Goal: Find specific page/section: Find specific page/section

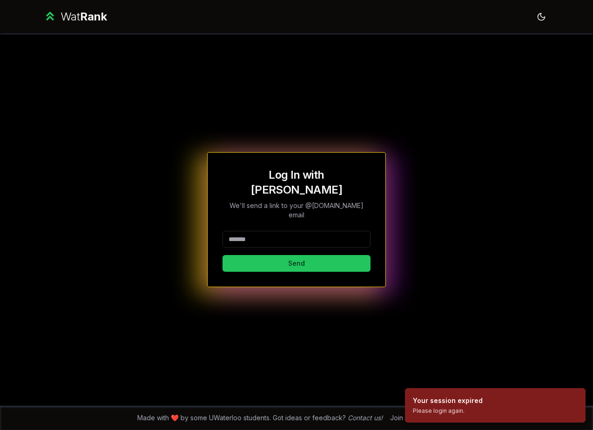
click at [320, 235] on input at bounding box center [296, 239] width 148 height 17
type input "********"
click at [303, 255] on button "Send" at bounding box center [296, 263] width 148 height 17
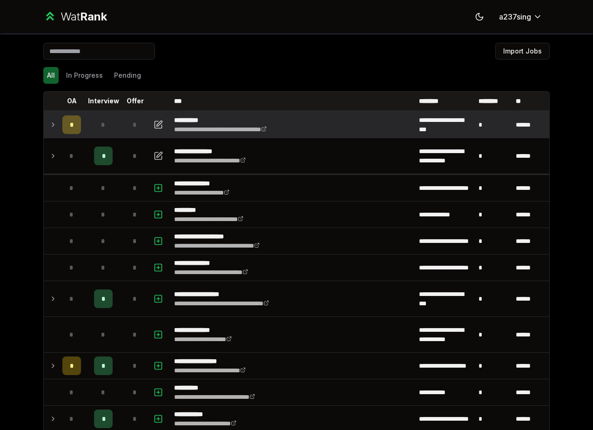
click at [56, 127] on icon at bounding box center [52, 124] width 7 height 11
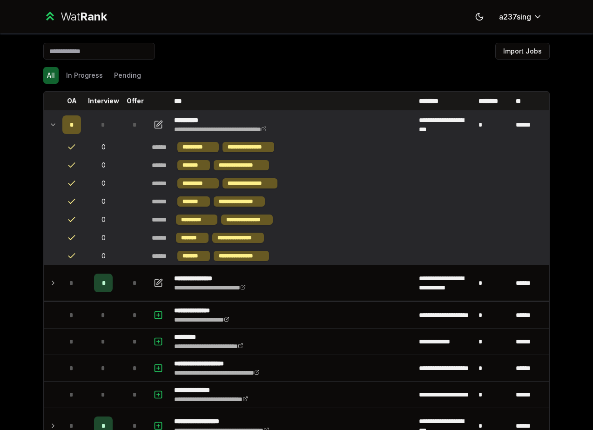
click at [54, 123] on icon at bounding box center [52, 124] width 7 height 11
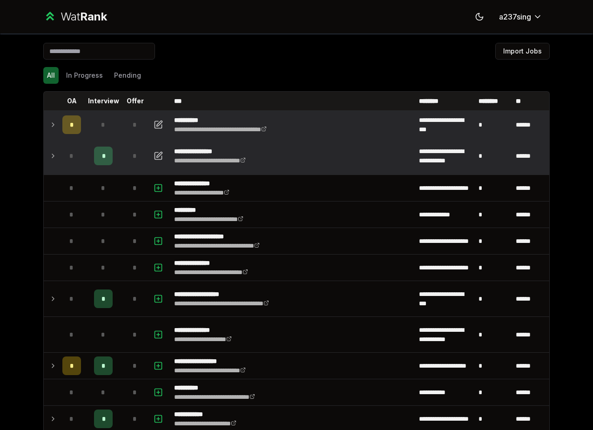
click at [61, 150] on td "*" at bounding box center [72, 155] width 26 height 35
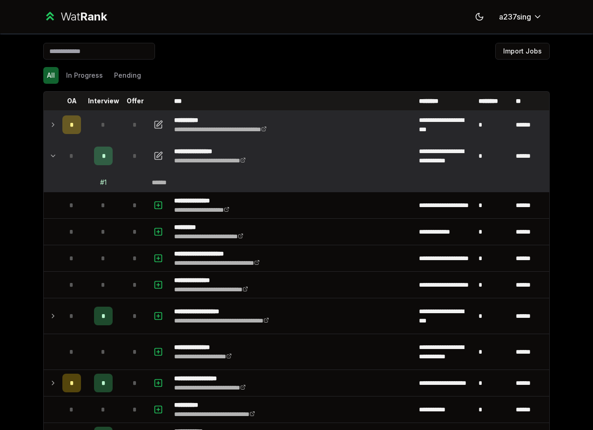
click at [61, 150] on td "*" at bounding box center [72, 155] width 26 height 35
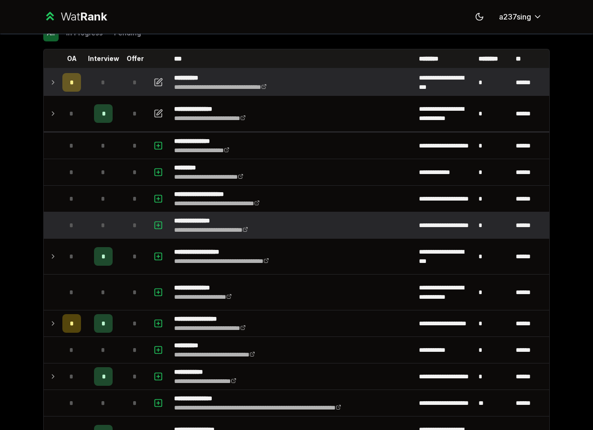
scroll to position [43, 0]
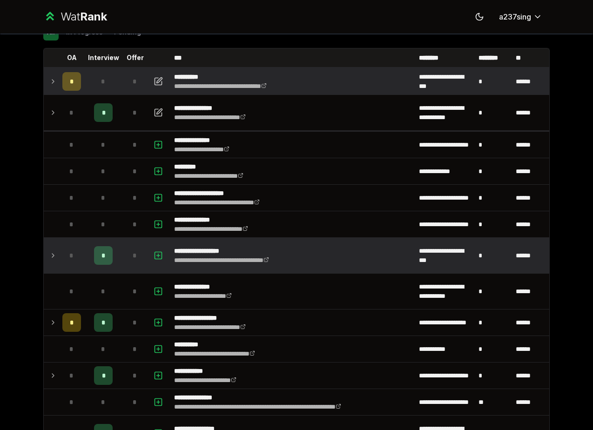
click at [54, 253] on icon at bounding box center [52, 255] width 7 height 11
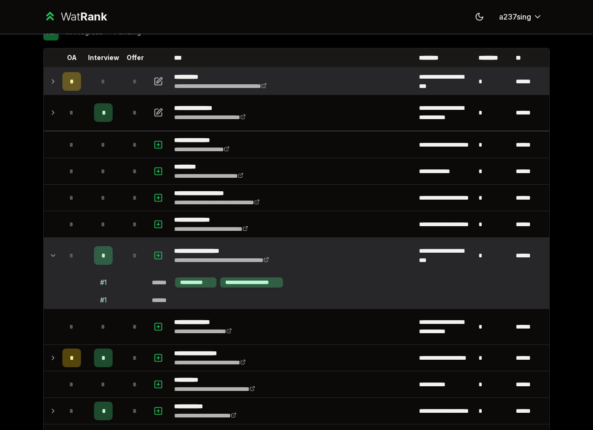
click at [54, 253] on icon at bounding box center [52, 255] width 7 height 11
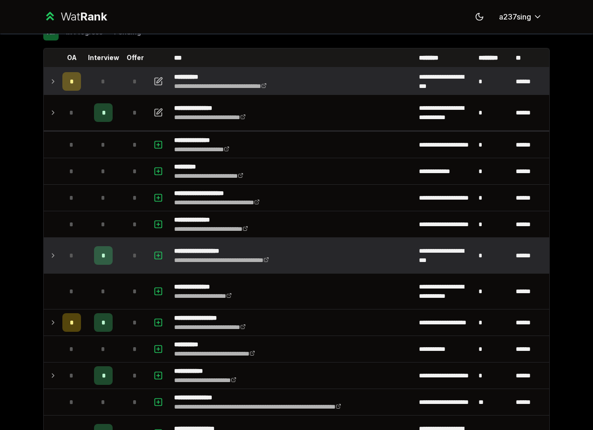
click at [54, 251] on icon at bounding box center [52, 255] width 7 height 11
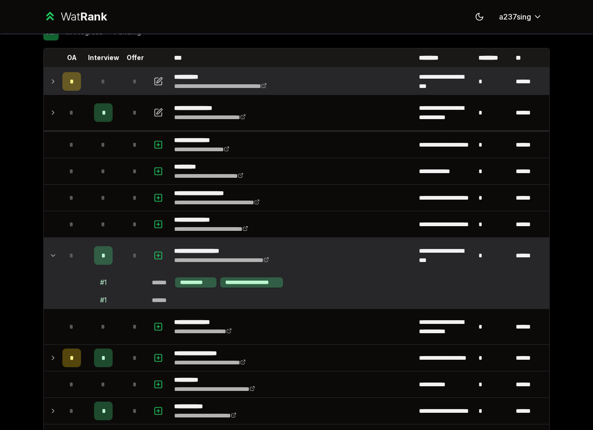
click at [54, 252] on icon at bounding box center [52, 255] width 7 height 11
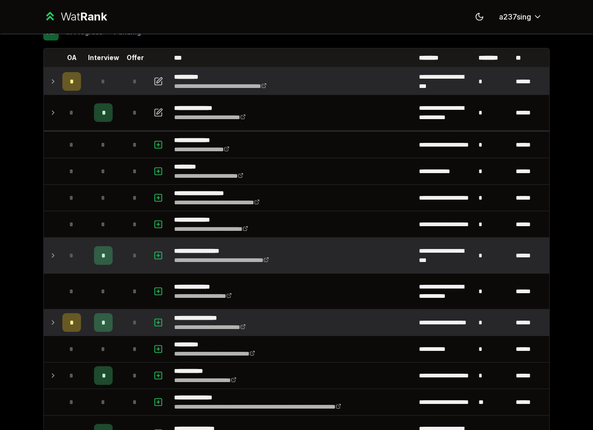
click at [53, 326] on icon at bounding box center [52, 322] width 7 height 11
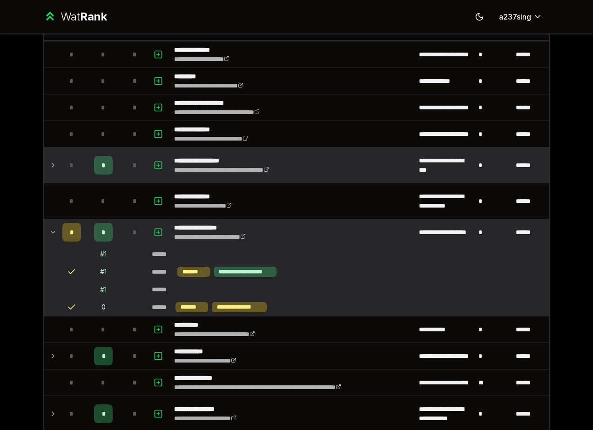
scroll to position [133, 0]
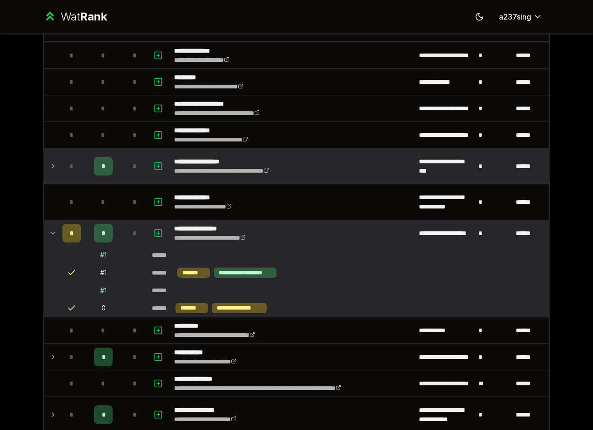
click at [54, 234] on icon at bounding box center [52, 233] width 7 height 11
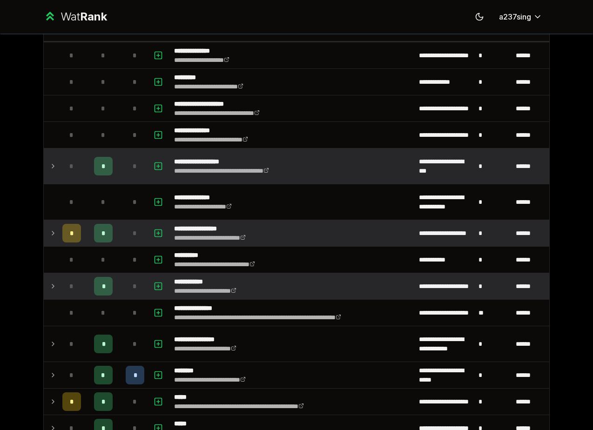
click at [55, 286] on icon at bounding box center [52, 286] width 7 height 11
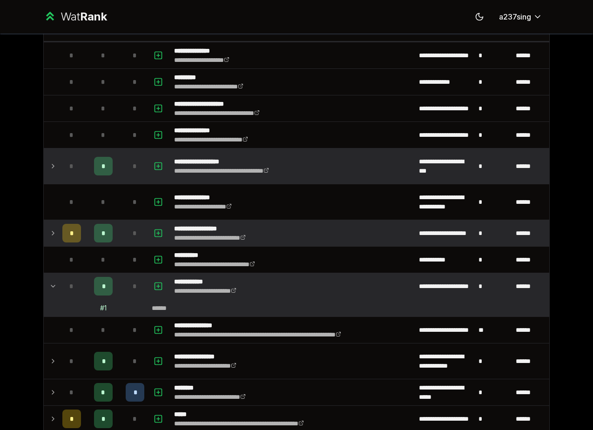
click at [56, 286] on icon at bounding box center [52, 286] width 7 height 11
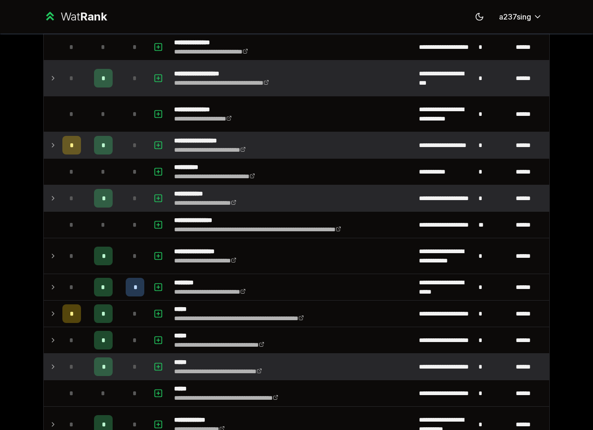
scroll to position [222, 0]
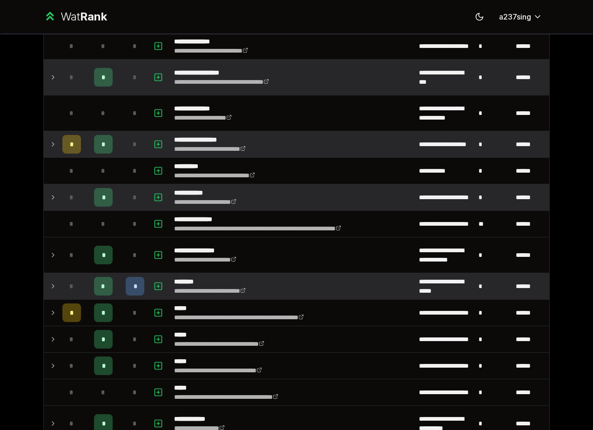
click at [52, 288] on icon at bounding box center [52, 286] width 7 height 11
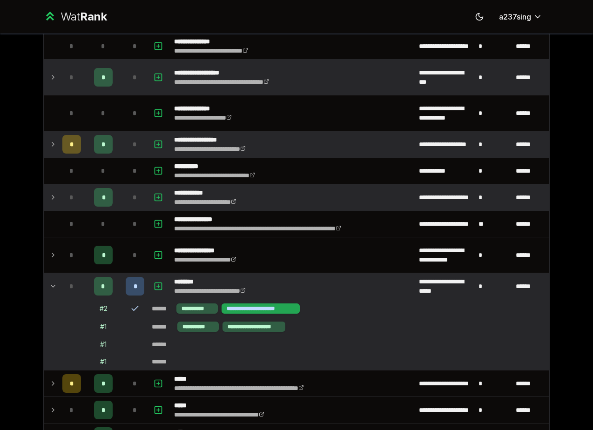
click at [272, 310] on div "**********" at bounding box center [261, 308] width 78 height 10
click at [54, 283] on icon at bounding box center [52, 286] width 7 height 11
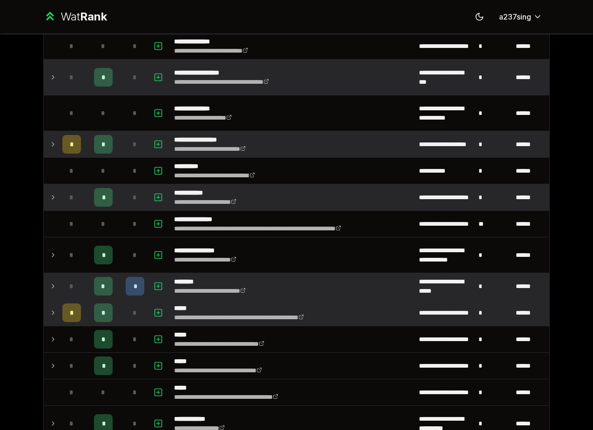
click at [56, 308] on icon at bounding box center [52, 312] width 7 height 11
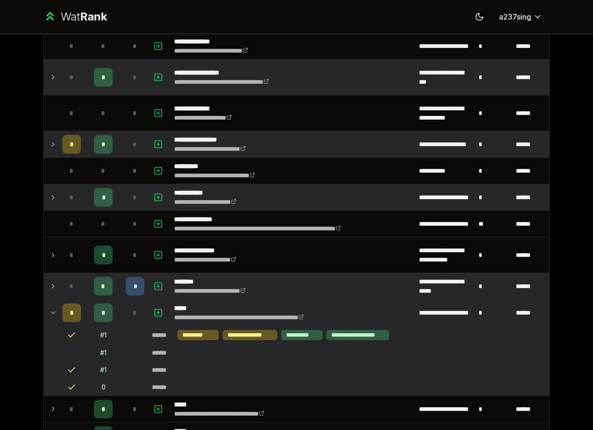
click at [56, 308] on icon at bounding box center [52, 312] width 7 height 11
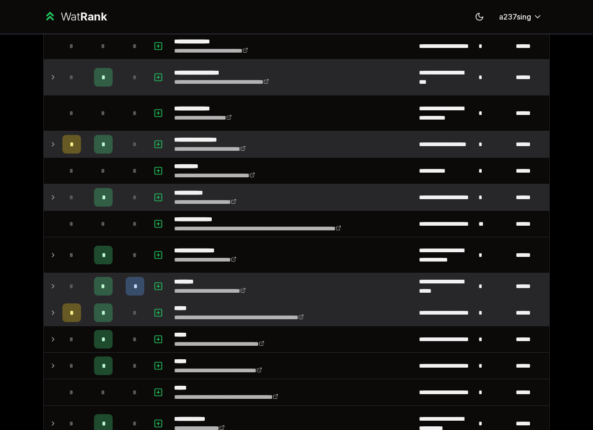
click at [56, 308] on icon at bounding box center [52, 312] width 7 height 11
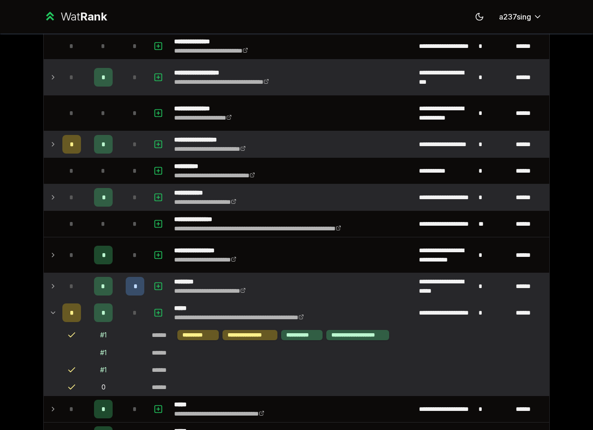
click at [56, 308] on icon at bounding box center [52, 312] width 7 height 11
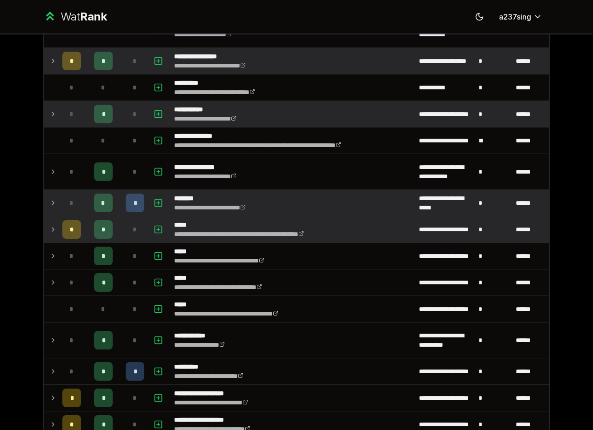
scroll to position [317, 0]
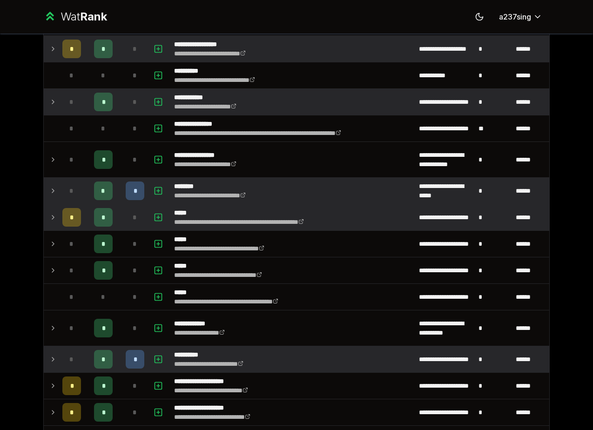
click at [55, 361] on icon at bounding box center [52, 359] width 7 height 11
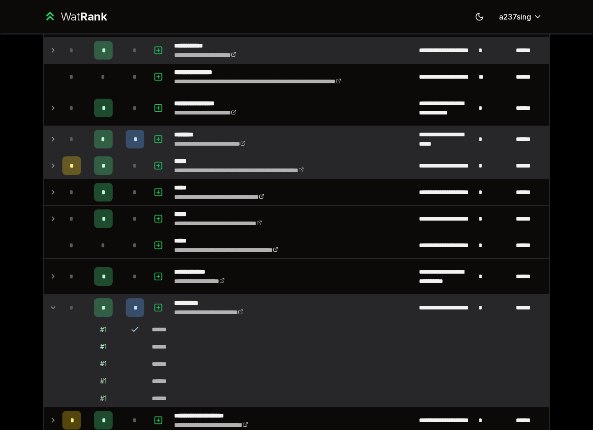
scroll to position [411, 0]
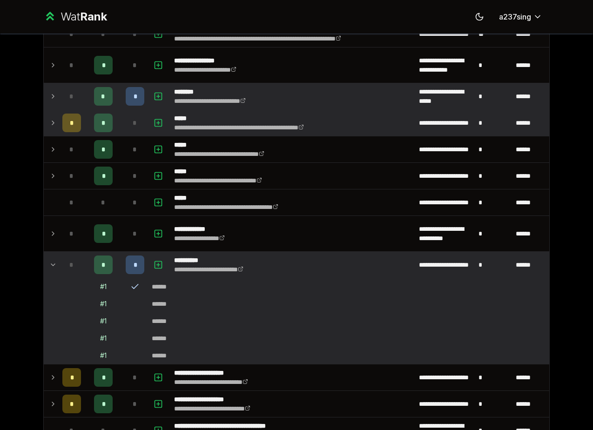
click at [50, 268] on icon at bounding box center [52, 264] width 7 height 11
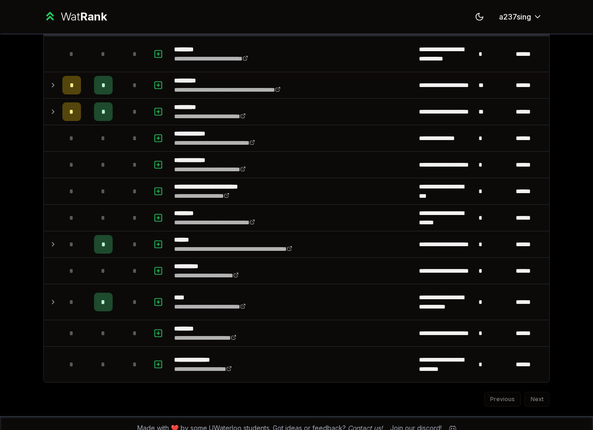
scroll to position [1847, 0]
